Goal: Information Seeking & Learning: Learn about a topic

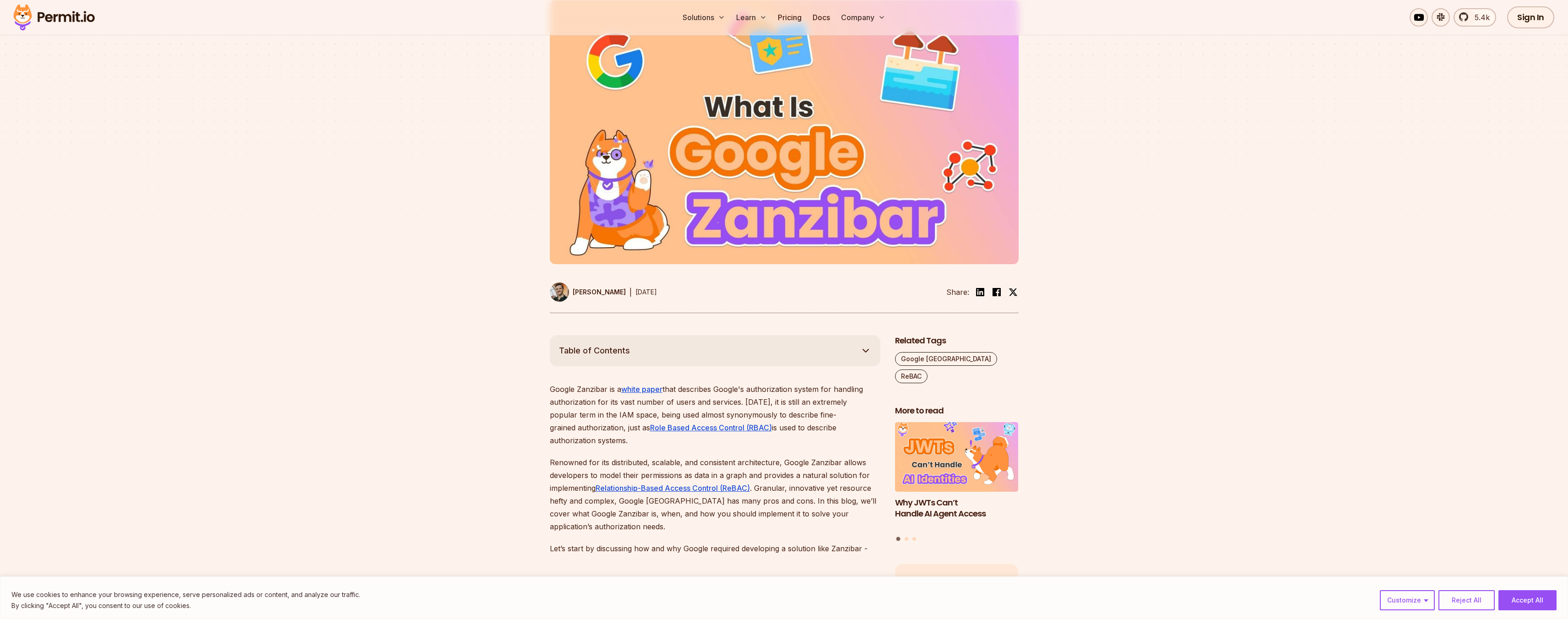
scroll to position [442, 0]
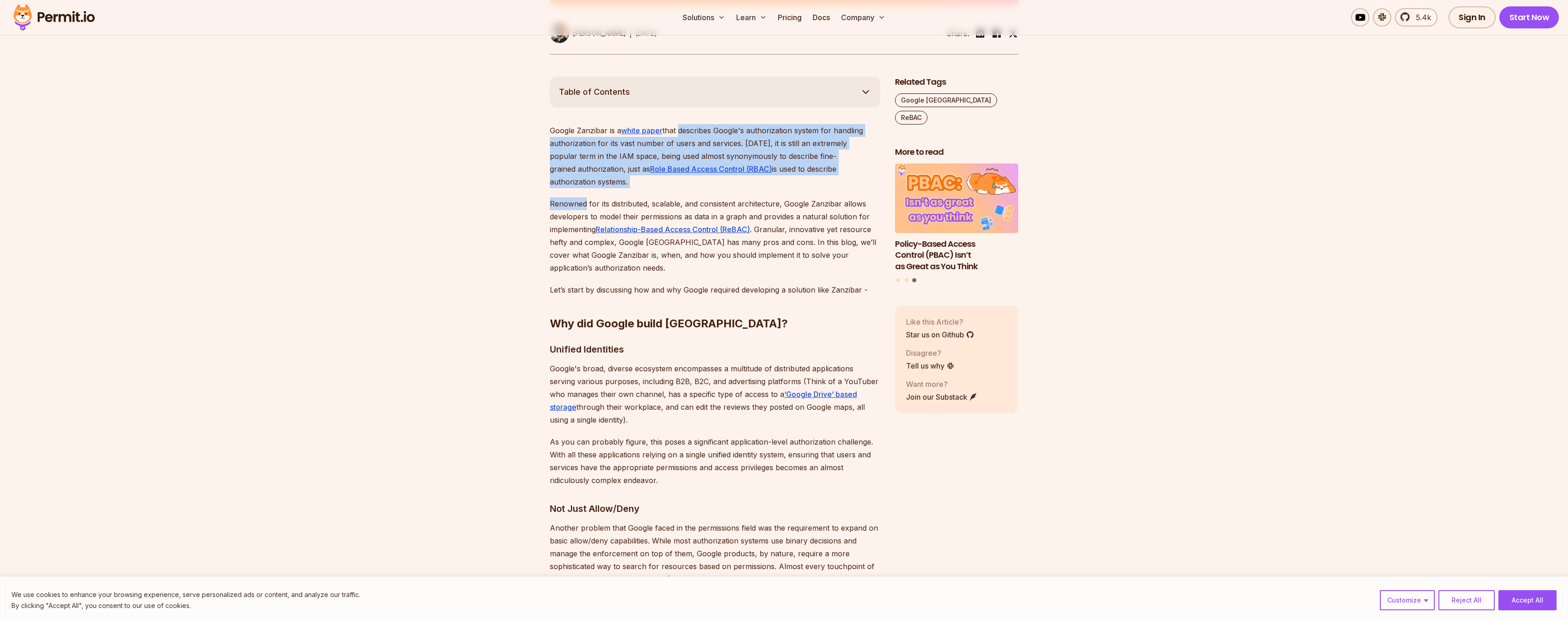
drag, startPoint x: 679, startPoint y: 130, endPoint x: 584, endPoint y: 189, distance: 111.8
click at [561, 198] on p "Renowned for its distributed, scalable, and consistent architecture, Google Zan…" at bounding box center [715, 236] width 331 height 77
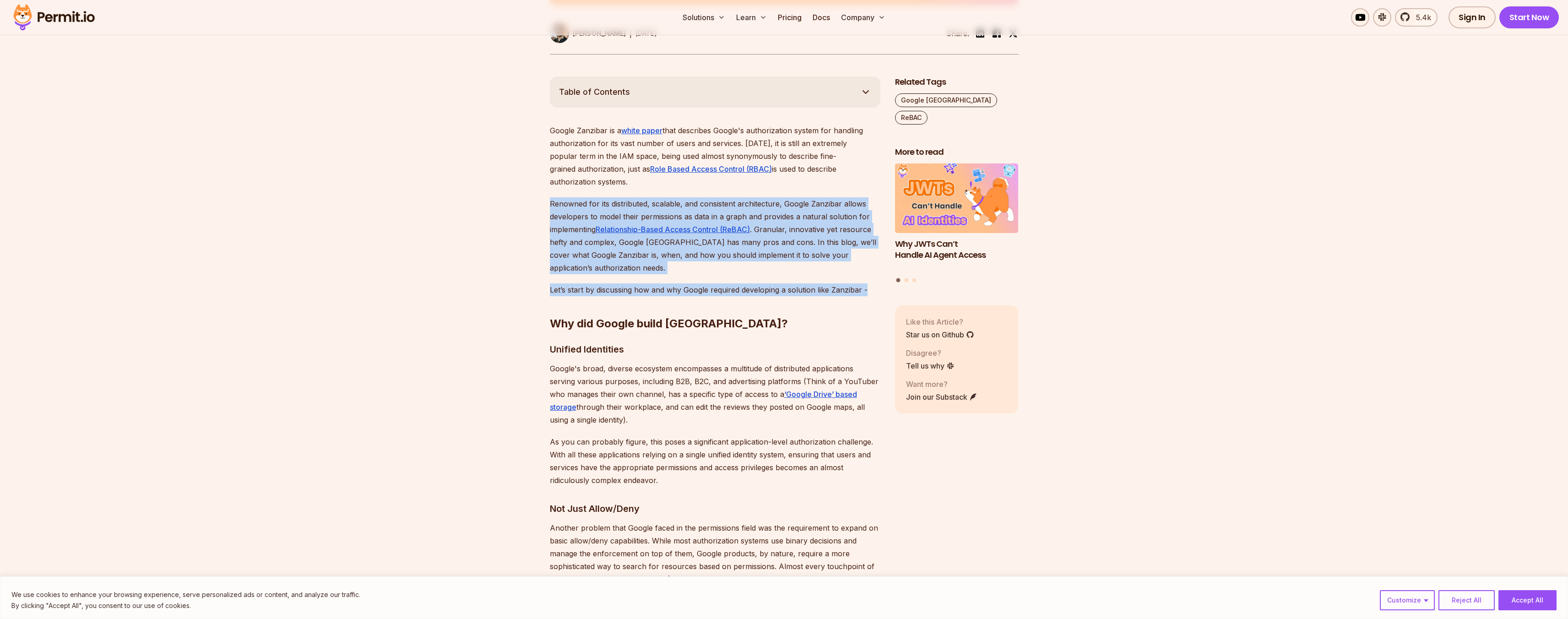
drag, startPoint x: 542, startPoint y: 194, endPoint x: 866, endPoint y: 280, distance: 335.2
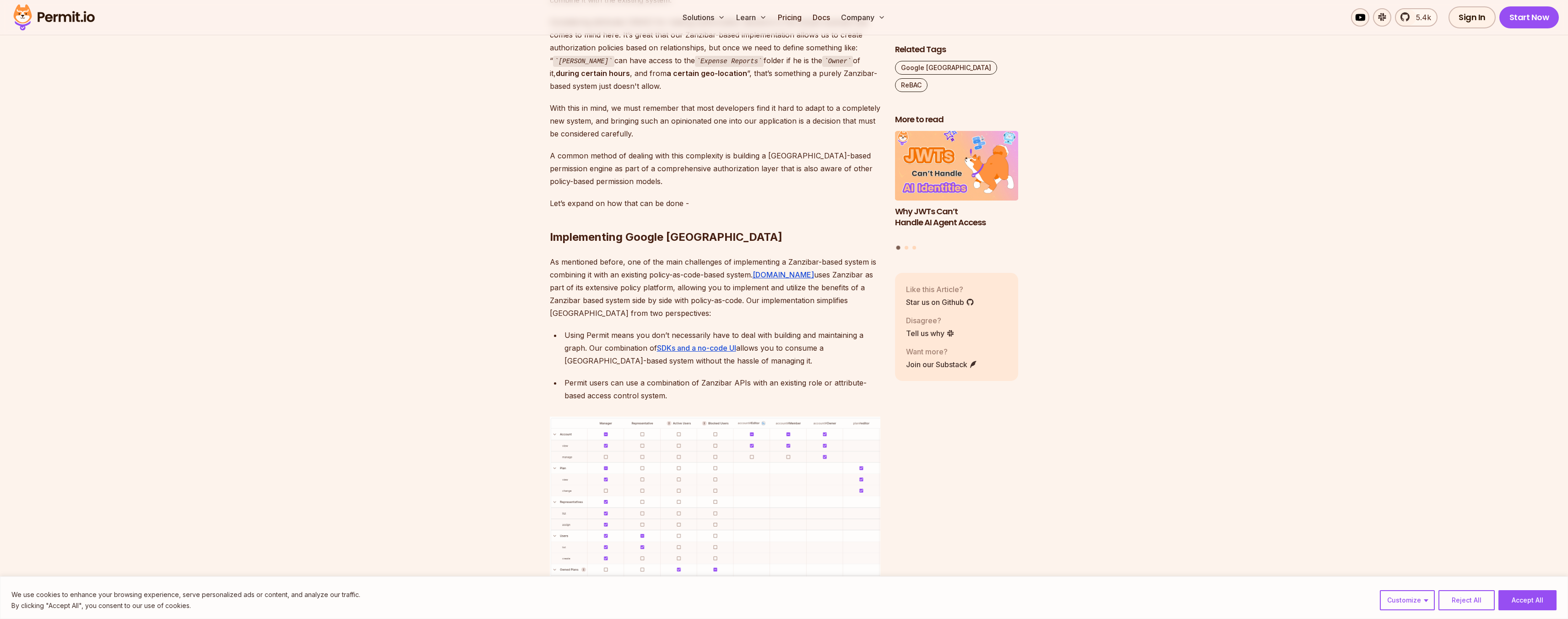
scroll to position [3674, 0]
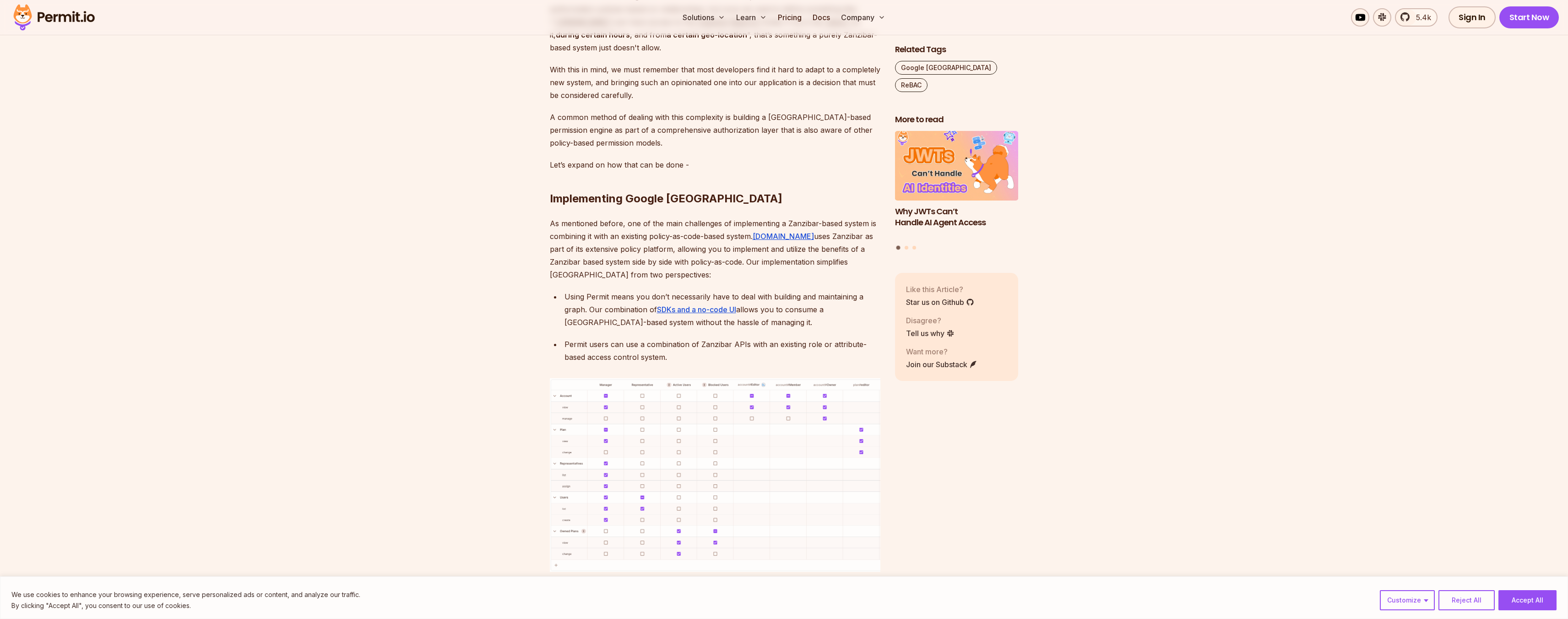
click at [630, 379] on img at bounding box center [715, 475] width 331 height 194
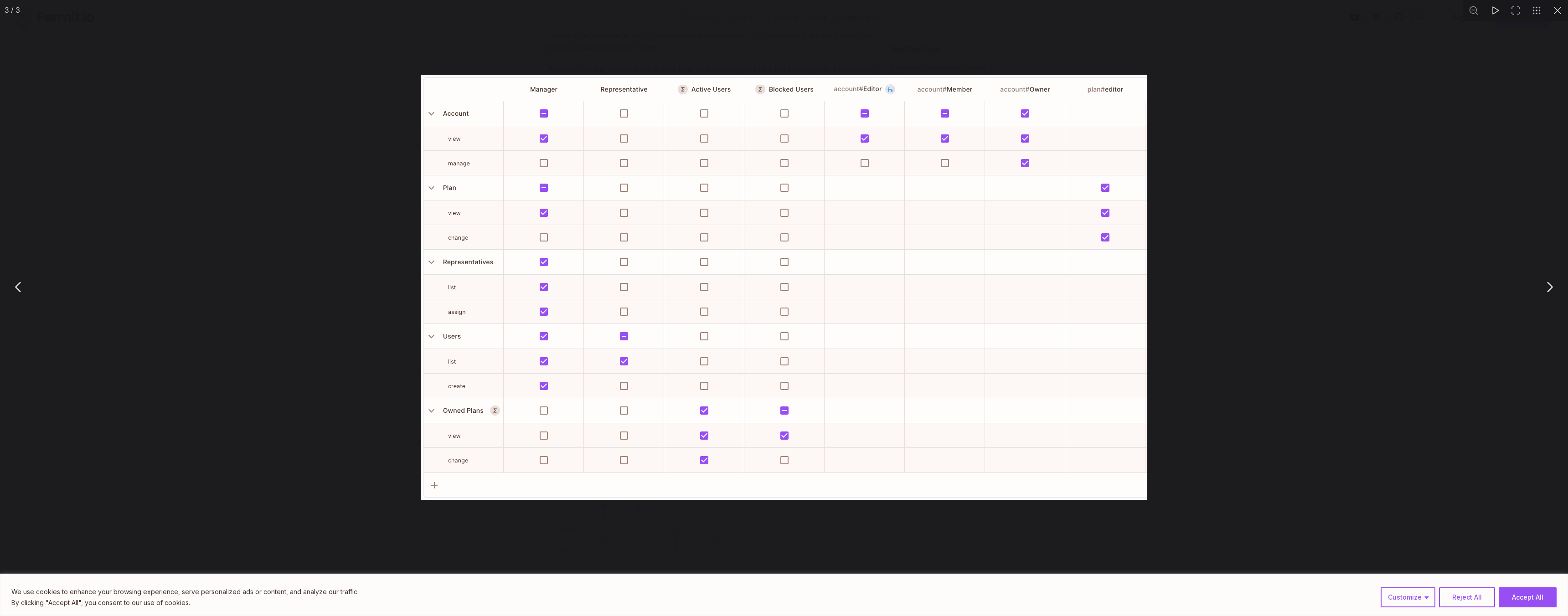
click at [298, 343] on div "You can close this modal content with the ESC key" at bounding box center [784, 287] width 1568 height 575
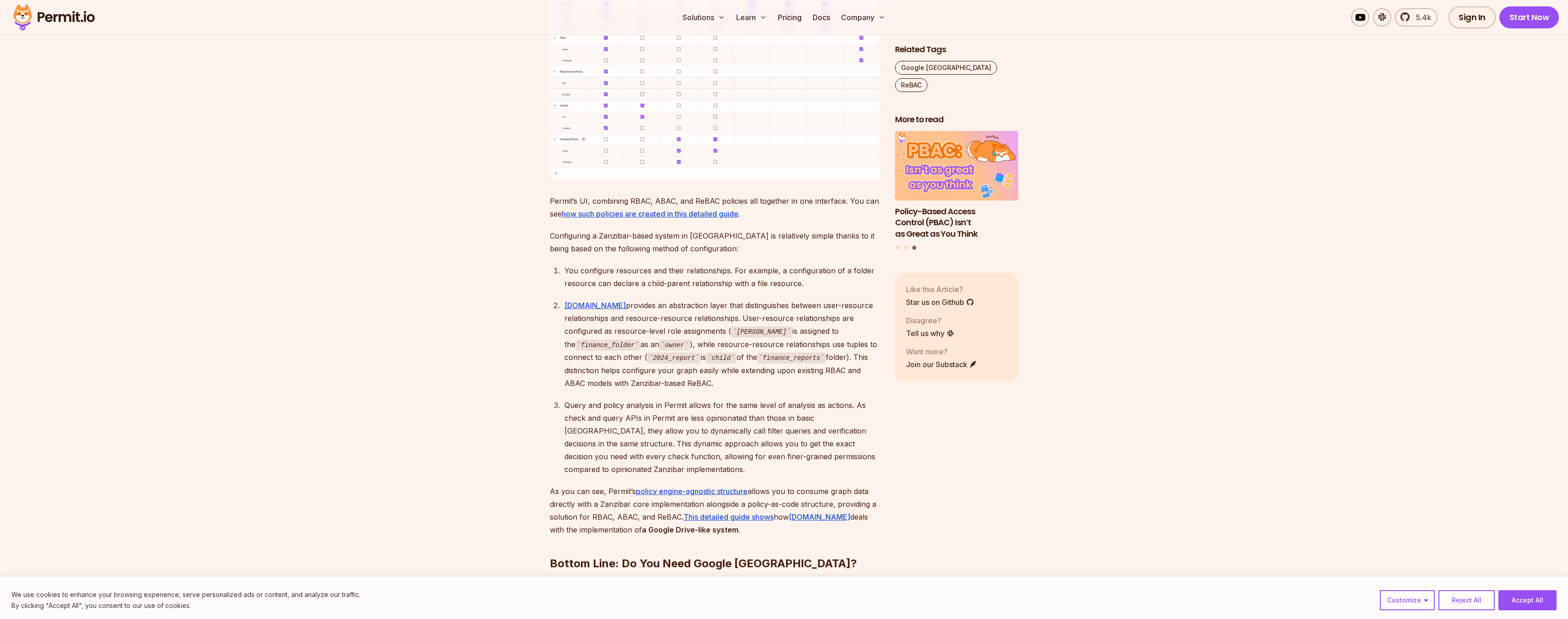
scroll to position [4409, 0]
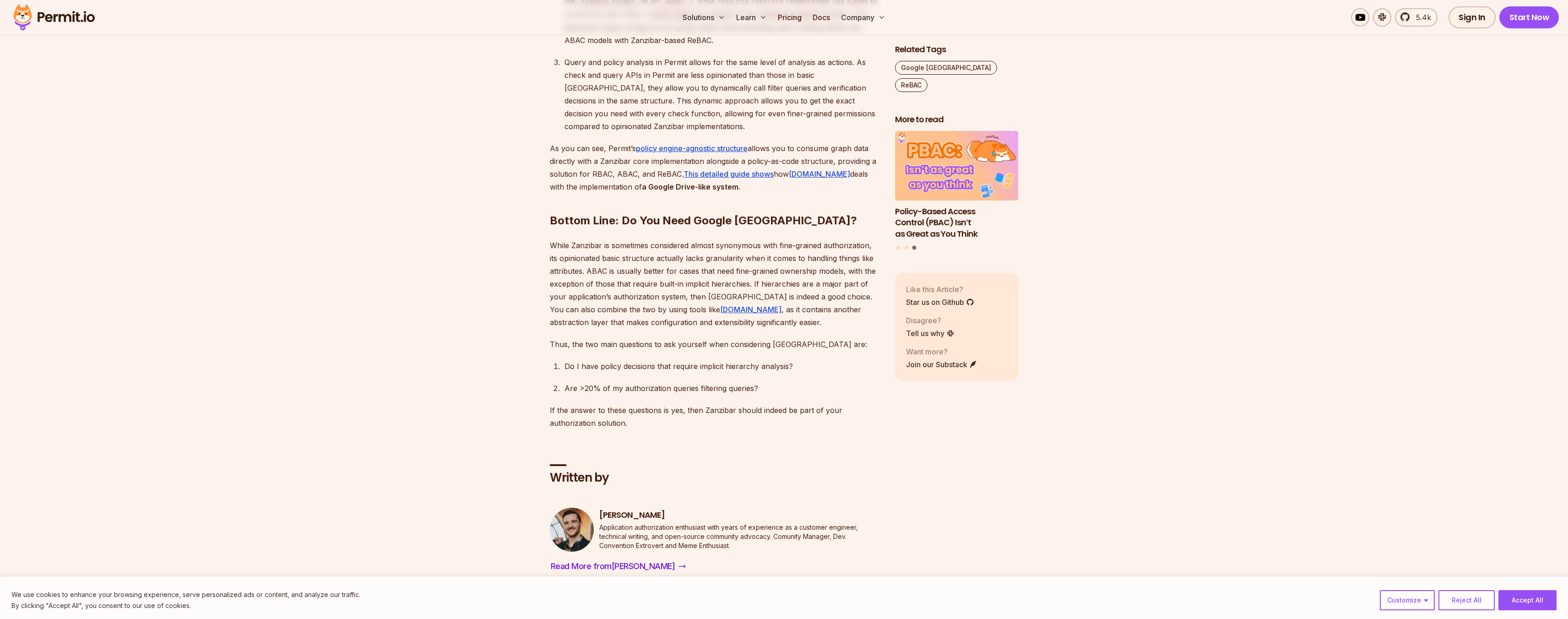
click at [587, 508] on img at bounding box center [572, 530] width 44 height 44
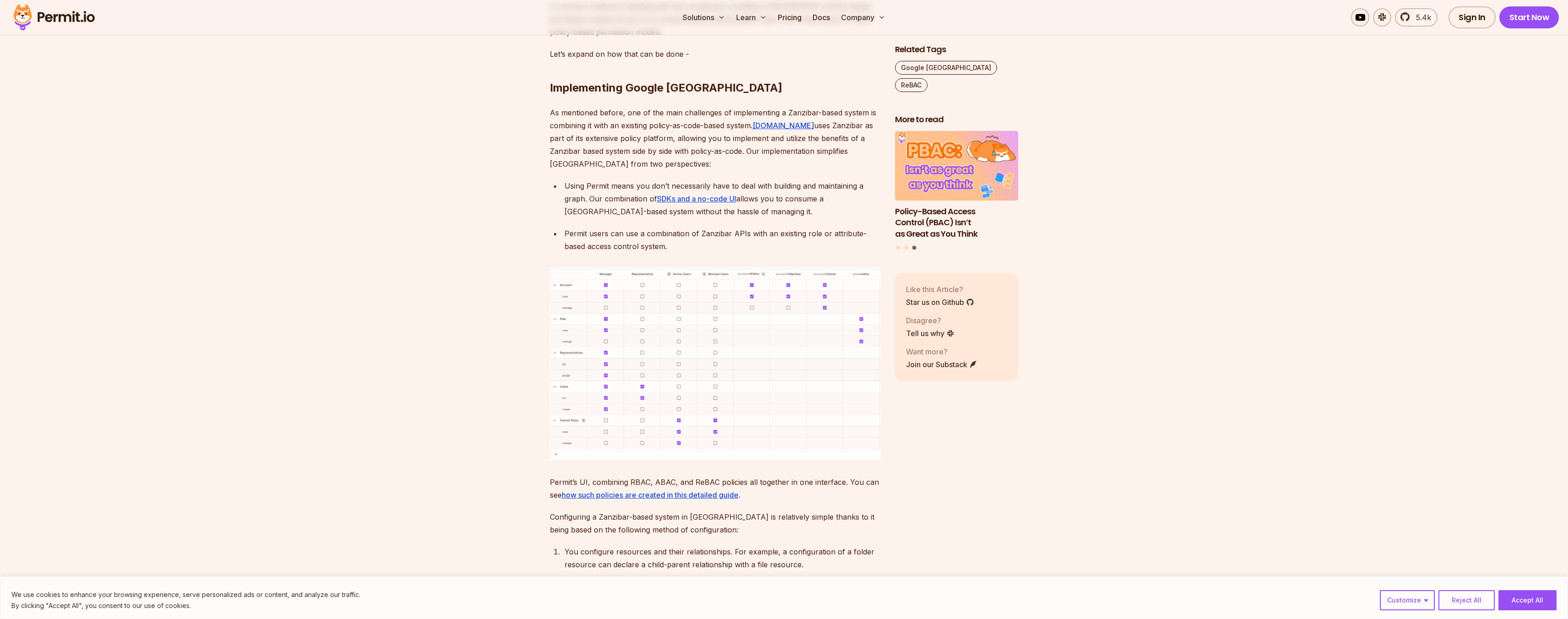
scroll to position [3795, 0]
